Goal: Navigation & Orientation: Find specific page/section

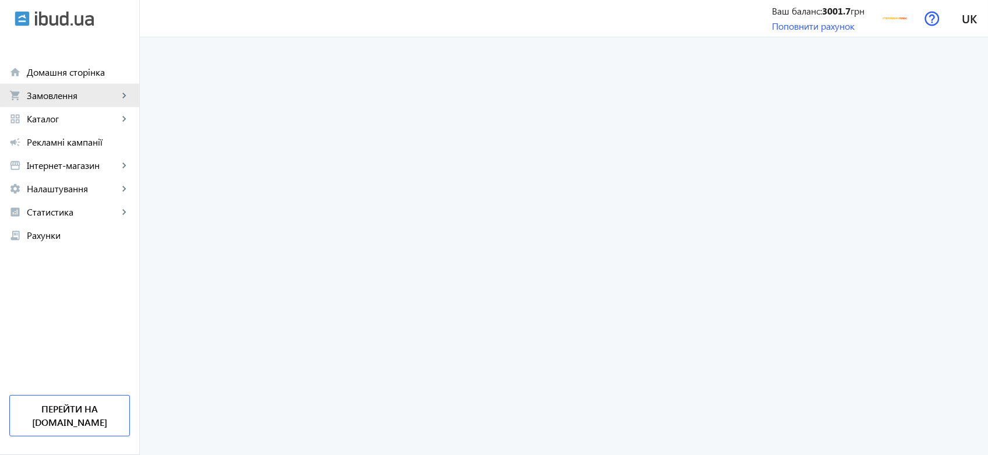
click at [70, 86] on link "shopping_cart Замовлення keyboard_arrow_right" at bounding box center [69, 95] width 139 height 23
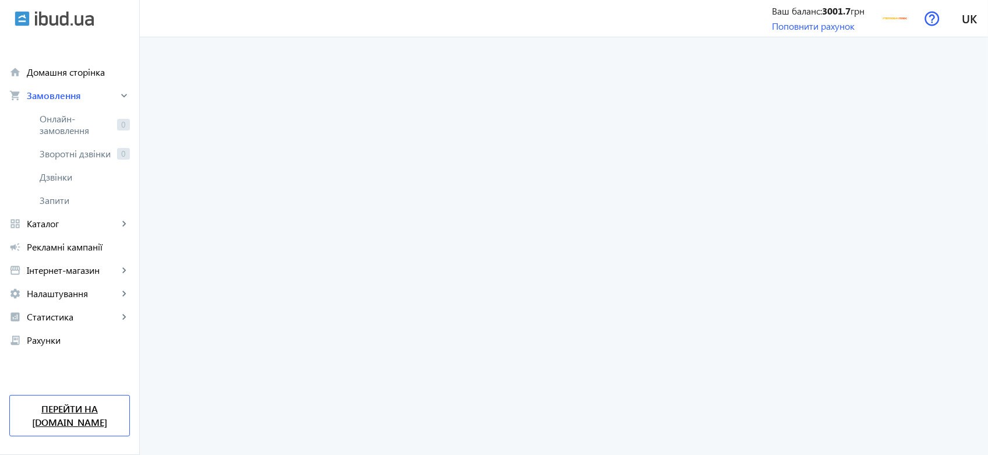
click at [50, 415] on link "Перейти на [DOMAIN_NAME]" at bounding box center [69, 415] width 121 height 41
